Goal: Transaction & Acquisition: Download file/media

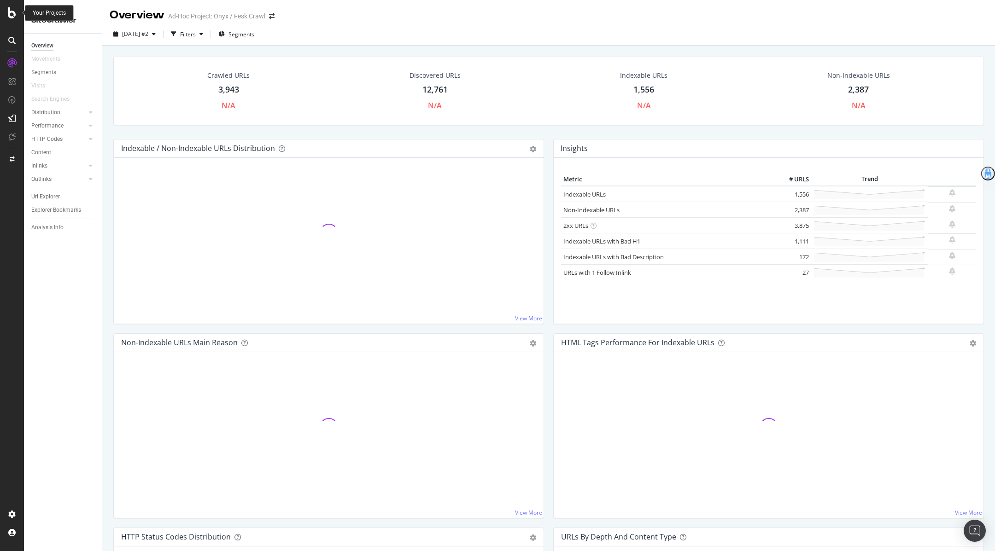
click at [12, 15] on icon at bounding box center [12, 12] width 8 height 11
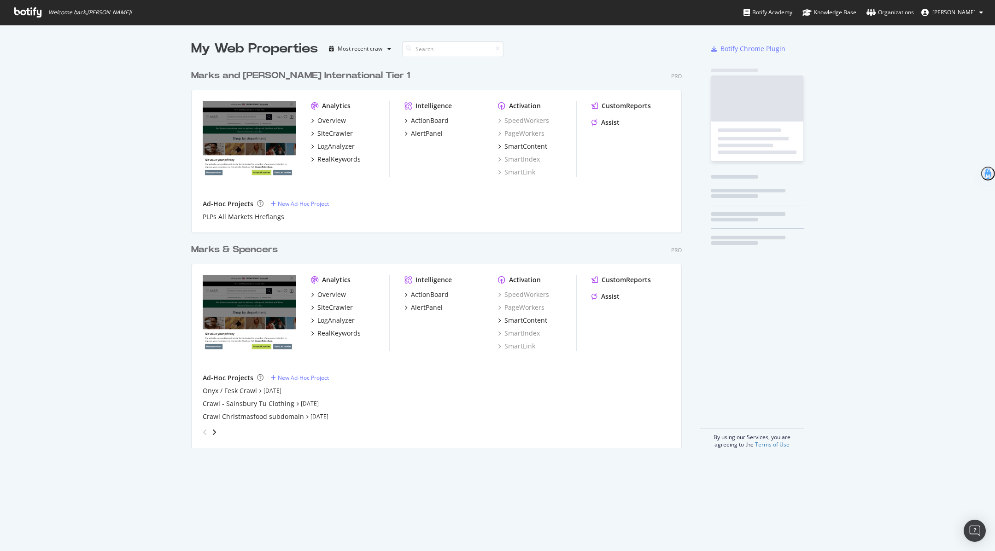
scroll to position [551, 995]
click at [12, 15] on span "Welcome back, Dervla Richardson !" at bounding box center [73, 12] width 132 height 25
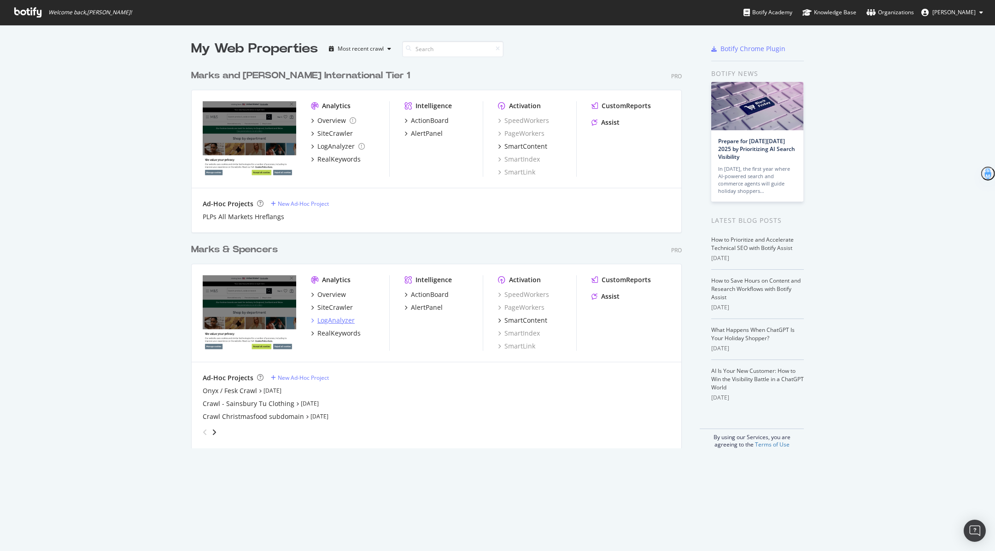
click at [334, 322] on div "LogAnalyzer" at bounding box center [335, 320] width 37 height 9
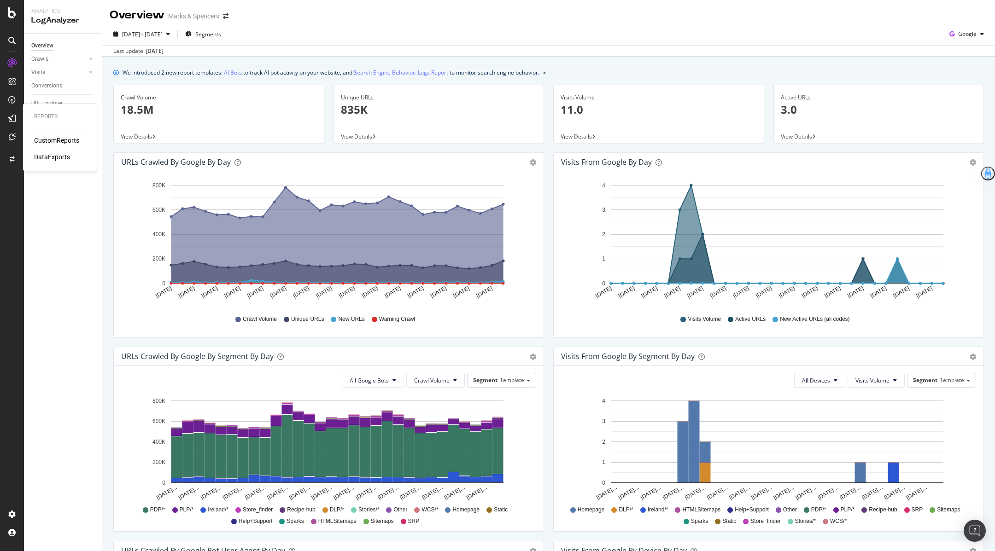
click at [51, 155] on div "DataExports" at bounding box center [52, 156] width 36 height 9
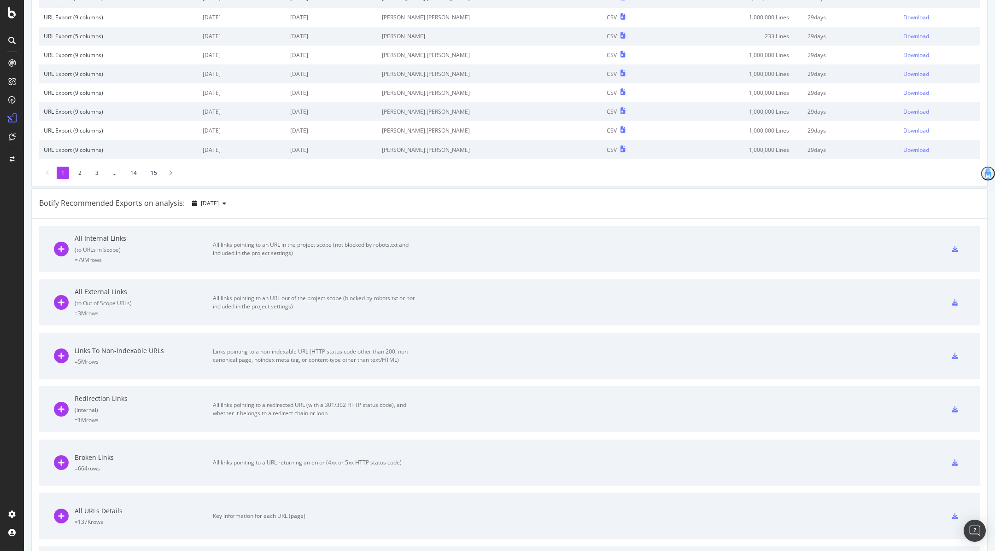
scroll to position [127, 0]
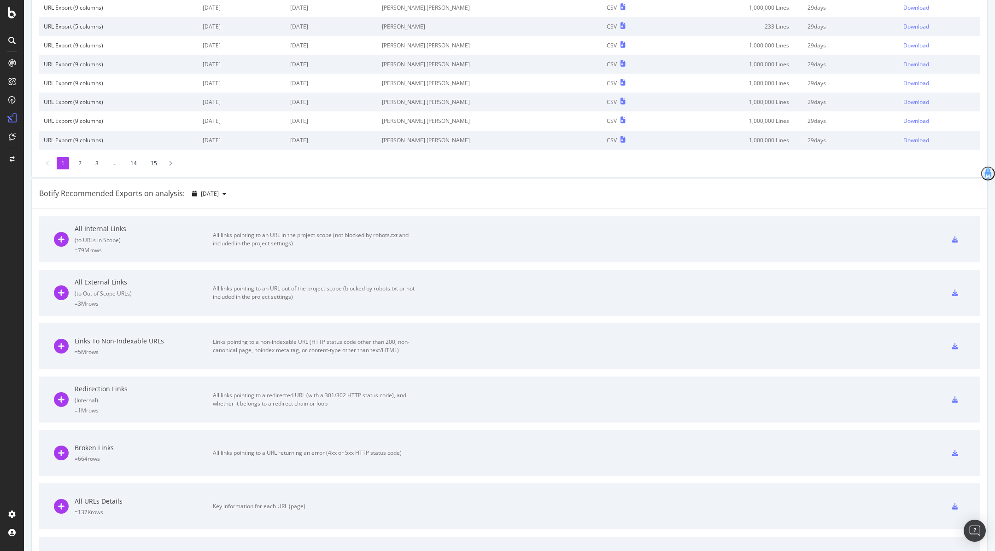
click at [76, 159] on li "2" at bounding box center [80, 163] width 12 height 12
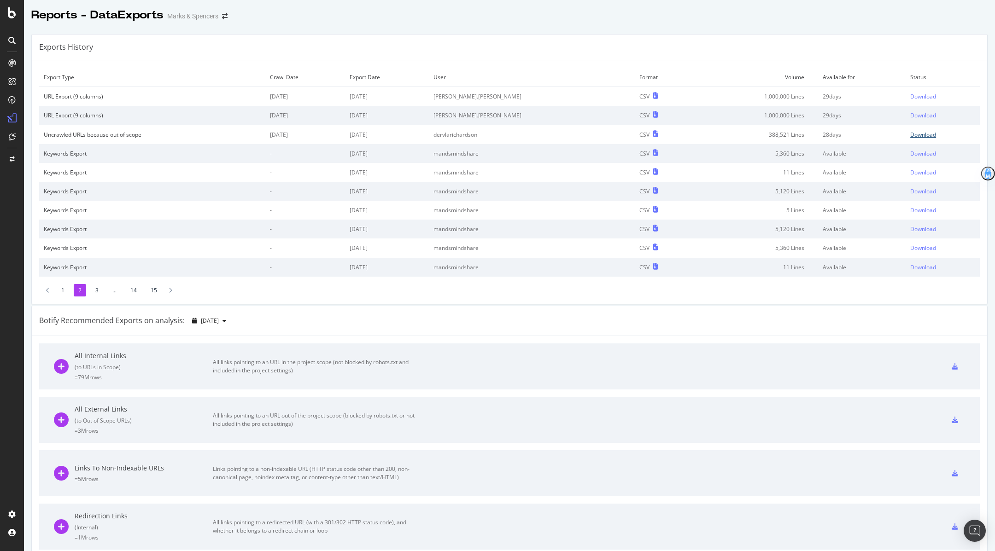
click at [926, 134] on div "Download" at bounding box center [923, 135] width 26 height 8
